Goal: Task Accomplishment & Management: Manage account settings

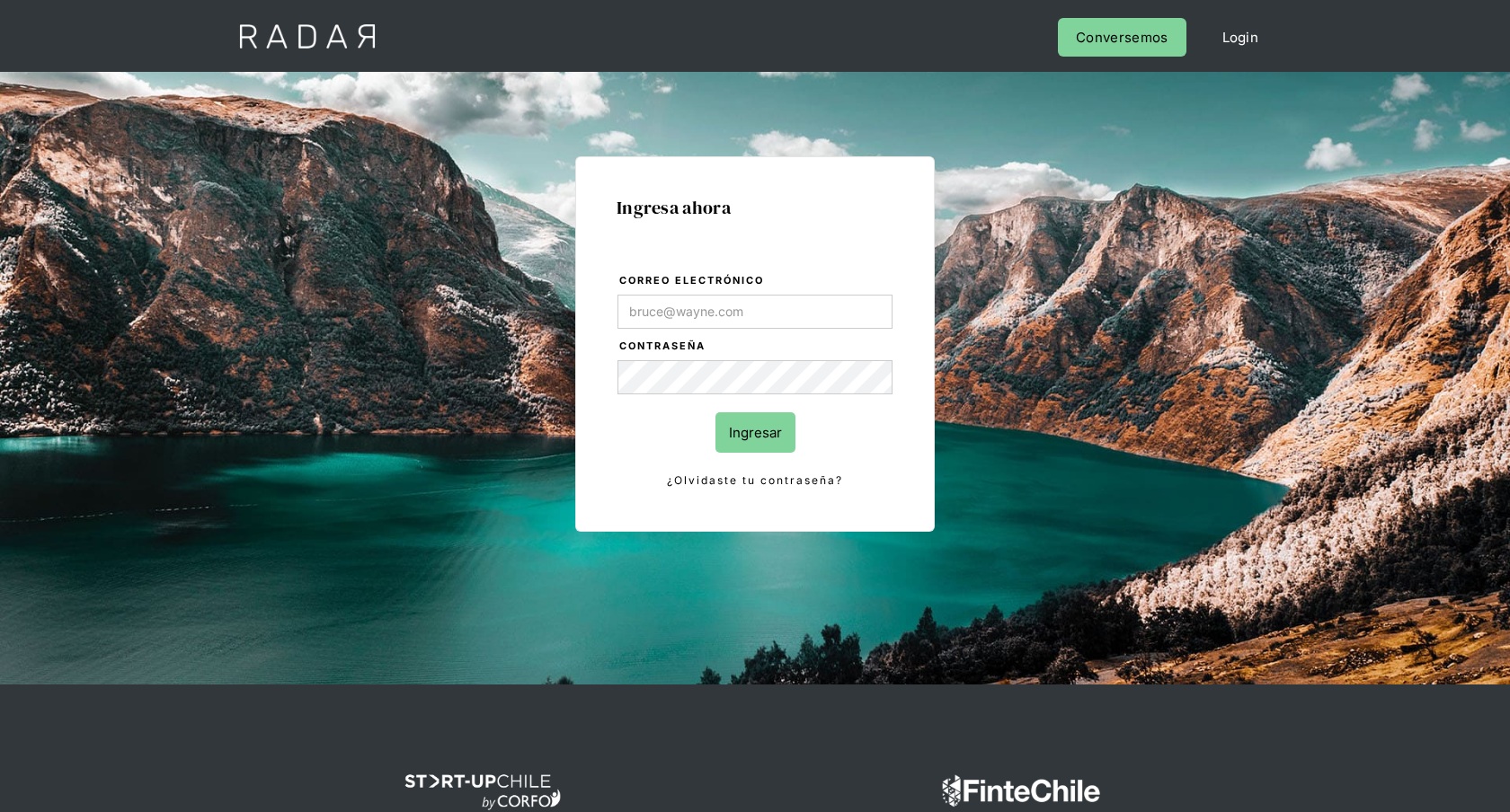
type input "[EMAIL_ADDRESS][PERSON_NAME][DOMAIN_NAME]"
click at [757, 429] on input "Ingresar" at bounding box center [755, 433] width 80 height 41
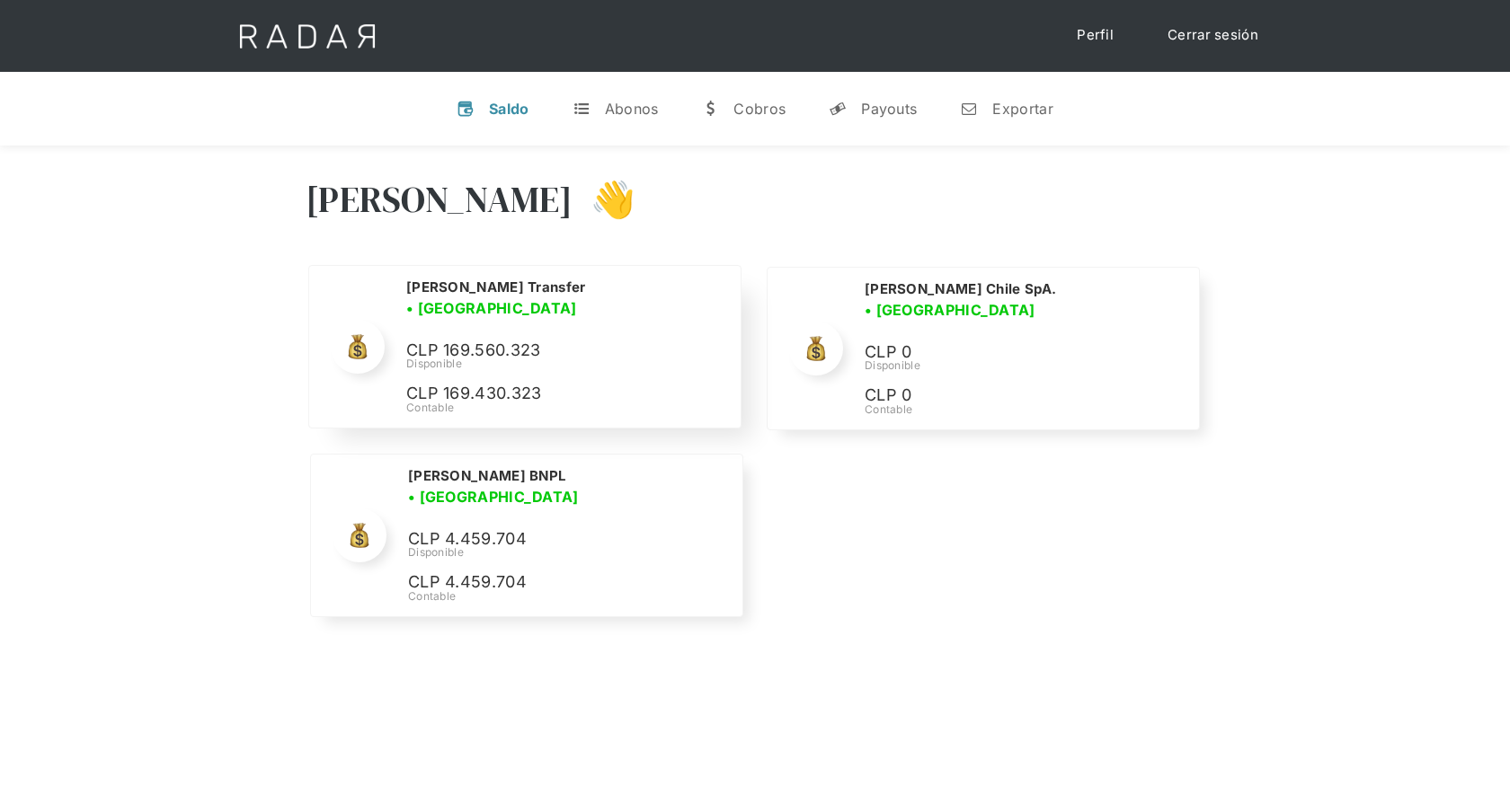
click at [455, 297] on h2 "[PERSON_NAME] Transfer" at bounding box center [496, 287] width 180 height 18
click at [912, 296] on h2 "[PERSON_NAME] Chile SpA." at bounding box center [958, 287] width 191 height 18
